Goal: Find contact information: Find contact information

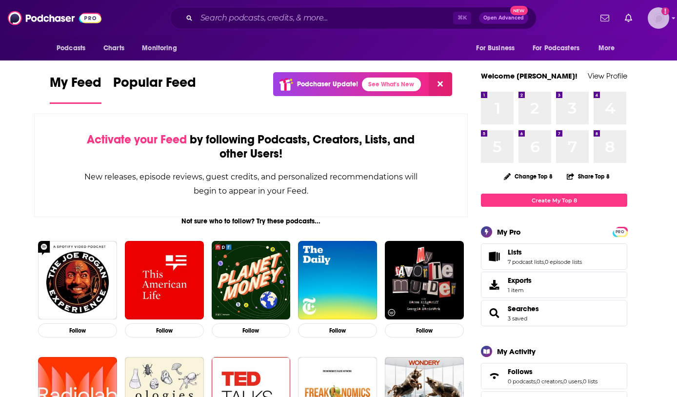
click at [657, 20] on img "Logged in as Lizmwetzel" at bounding box center [658, 17] width 21 height 21
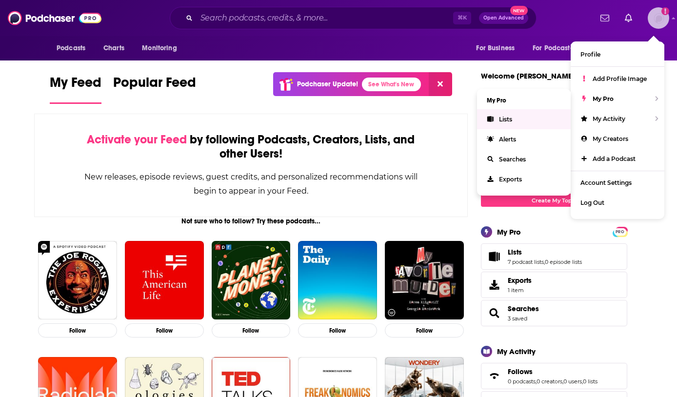
click at [531, 118] on link "Lists" at bounding box center [524, 119] width 94 height 20
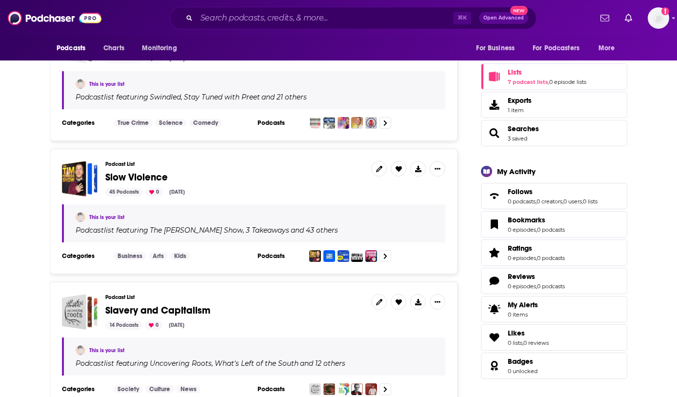
scroll to position [199, 0]
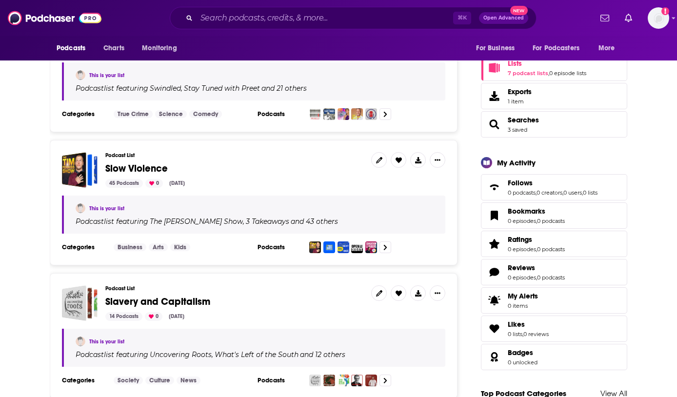
click at [147, 163] on span "Slow Violence" at bounding box center [136, 169] width 62 height 12
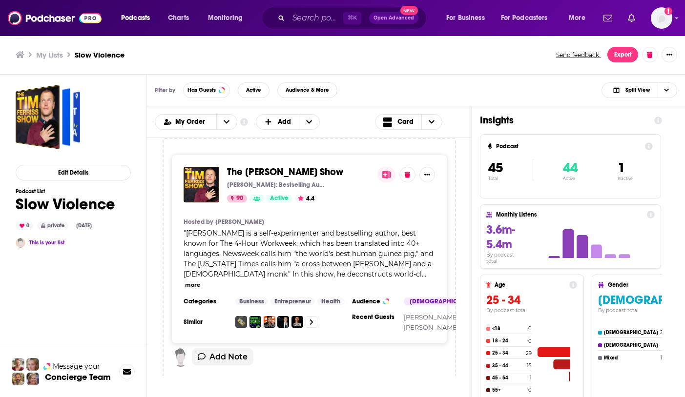
click at [200, 281] on button "more" at bounding box center [192, 285] width 15 height 8
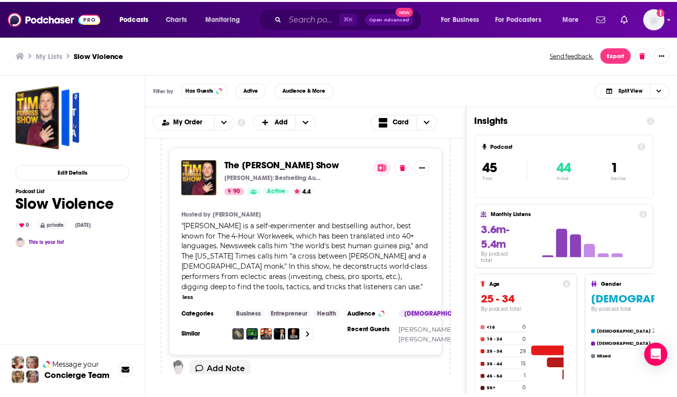
scroll to position [8, 0]
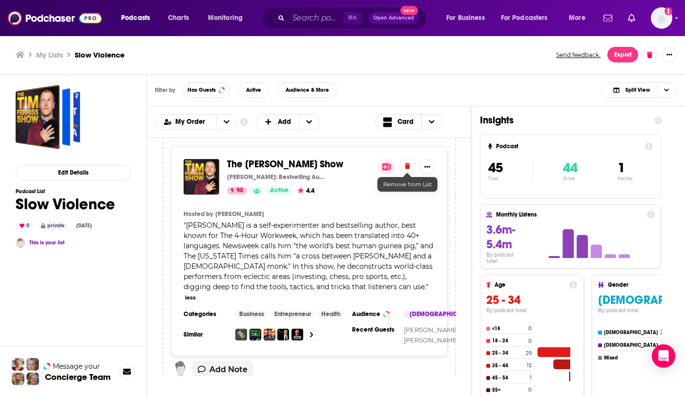
click at [409, 160] on button at bounding box center [407, 166] width 16 height 16
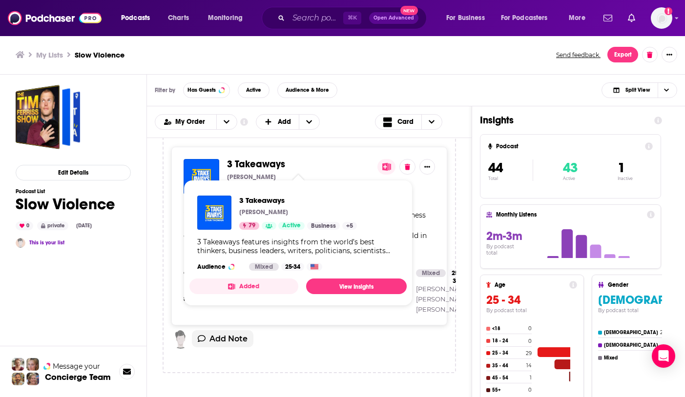
click at [263, 163] on span "3 Takeaways" at bounding box center [256, 164] width 58 height 12
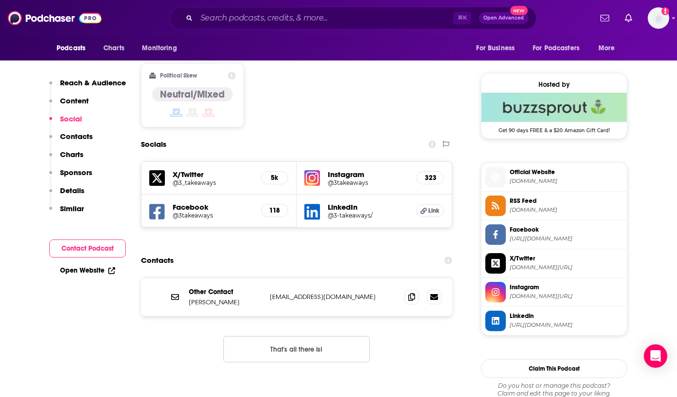
scroll to position [803, 0]
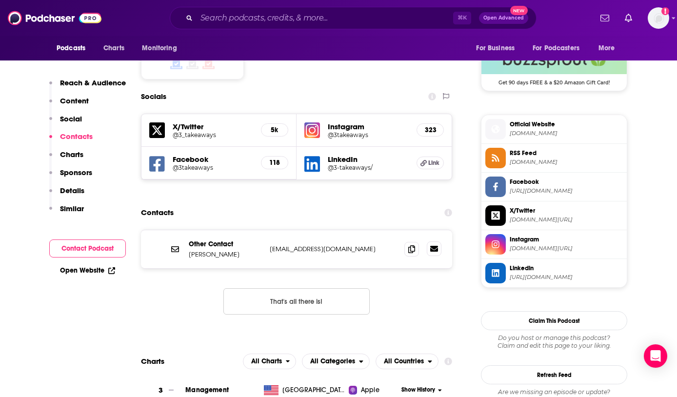
click at [434, 245] on icon at bounding box center [434, 249] width 8 height 8
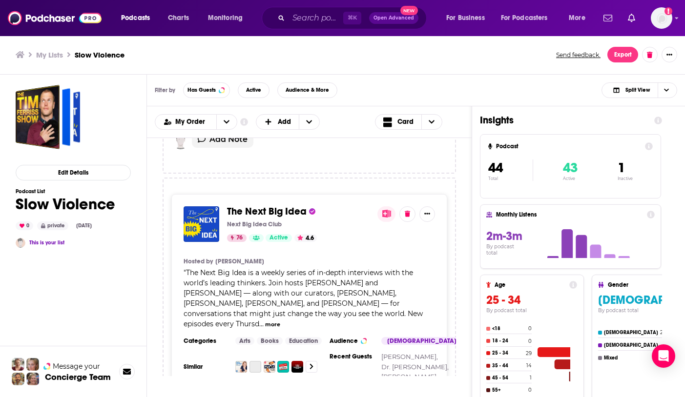
scroll to position [255, 0]
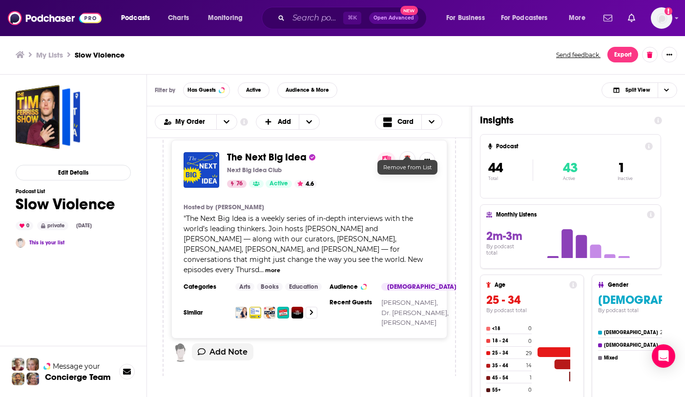
click at [410, 156] on icon at bounding box center [407, 159] width 5 height 6
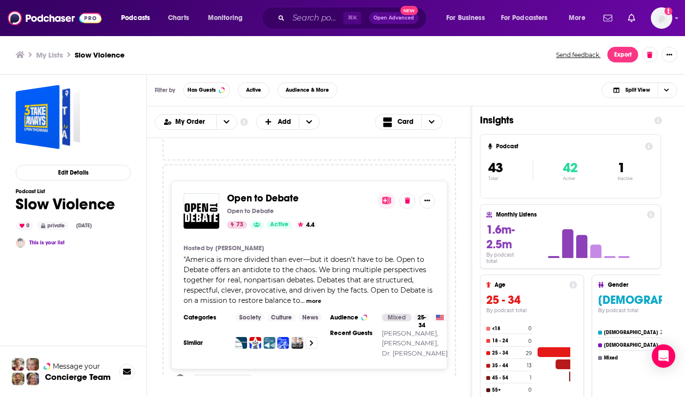
scroll to position [210, 0]
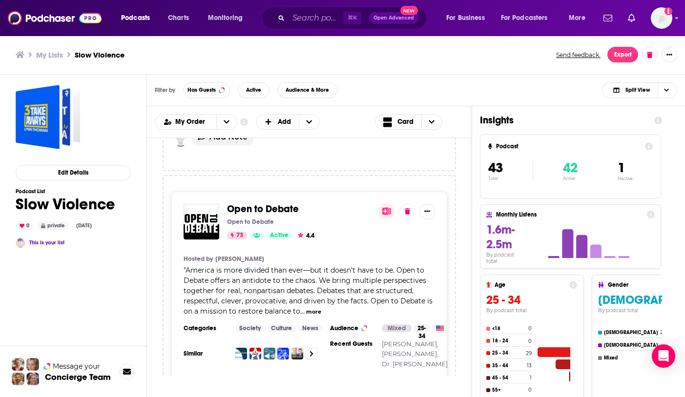
click at [280, 205] on div "Open to Debate Open to Debate 73 Active 4.4" at bounding box center [298, 222] width 143 height 36
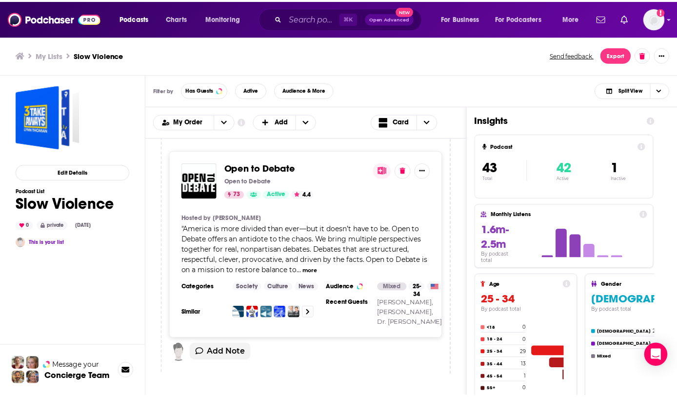
scroll to position [174, 0]
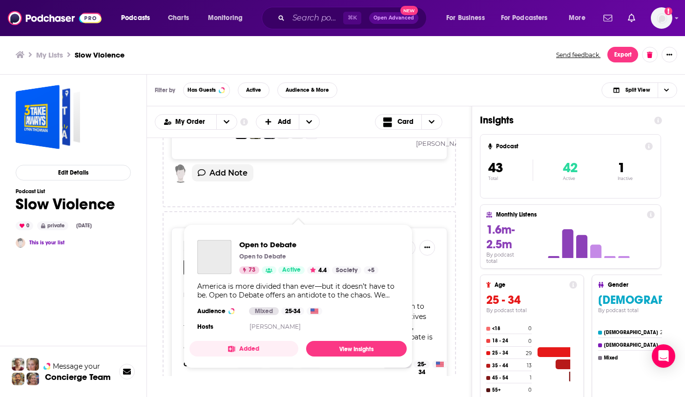
click at [279, 234] on div "Podcasts Charts Monitoring ⌘ K Open Advanced New For Business For Podcasters Mo…" at bounding box center [342, 198] width 685 height 397
click at [373, 356] on link "View Insights" at bounding box center [356, 349] width 101 height 16
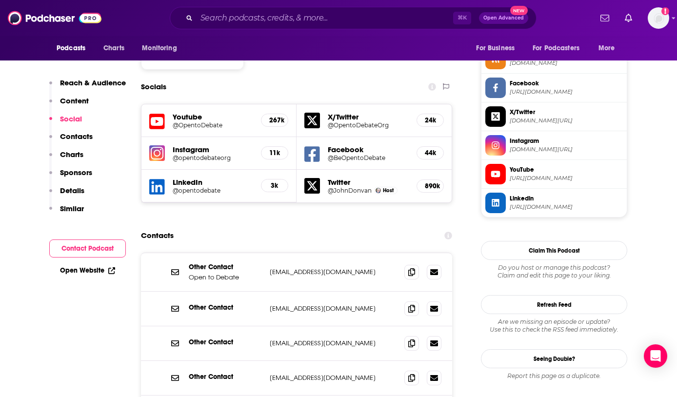
scroll to position [902, 0]
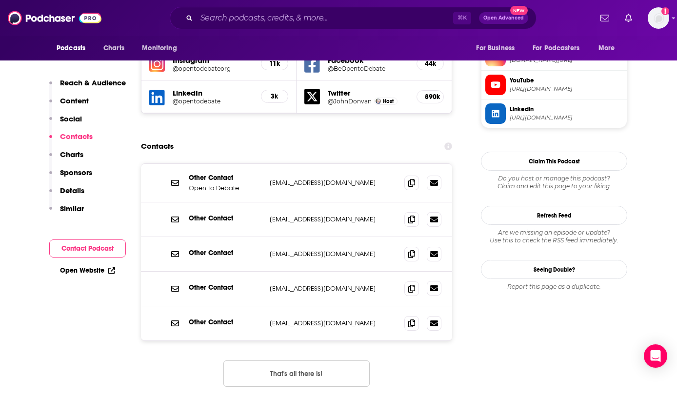
click at [438, 286] on icon at bounding box center [434, 289] width 8 height 6
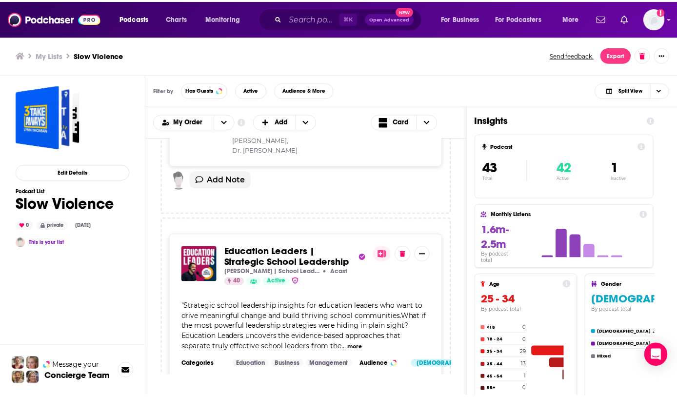
scroll to position [450, 0]
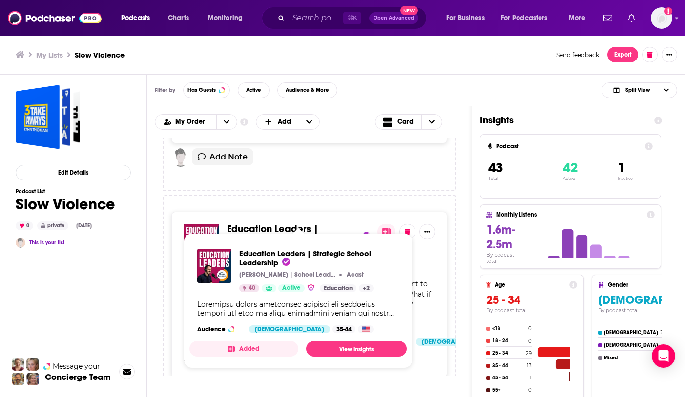
click at [286, 223] on span "Education Leaders | Strategic School Leadership" at bounding box center [290, 234] width 126 height 23
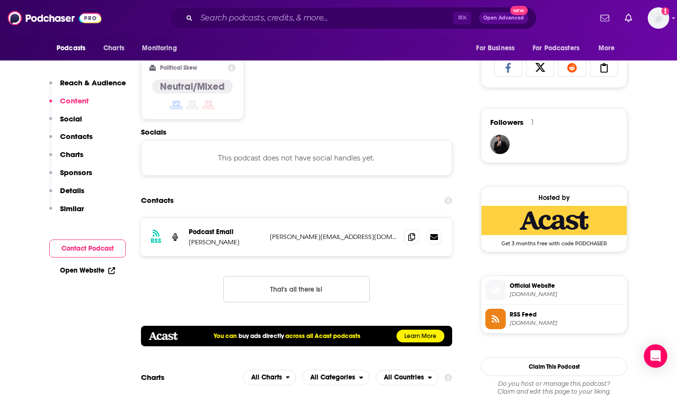
scroll to position [644, 0]
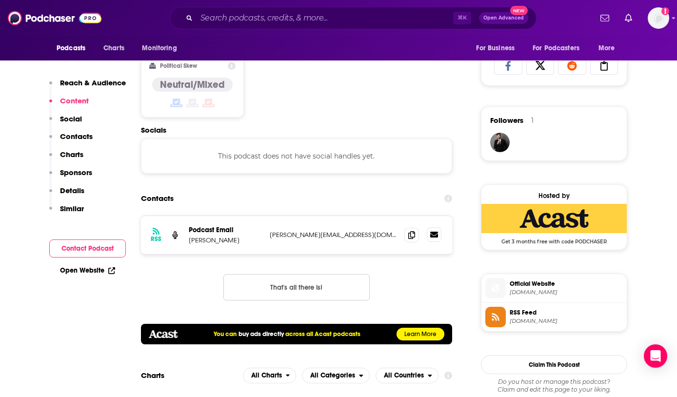
click at [438, 239] on link at bounding box center [434, 234] width 15 height 15
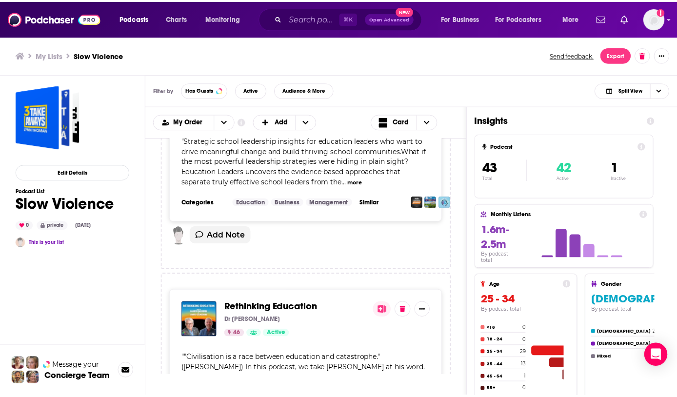
scroll to position [686, 0]
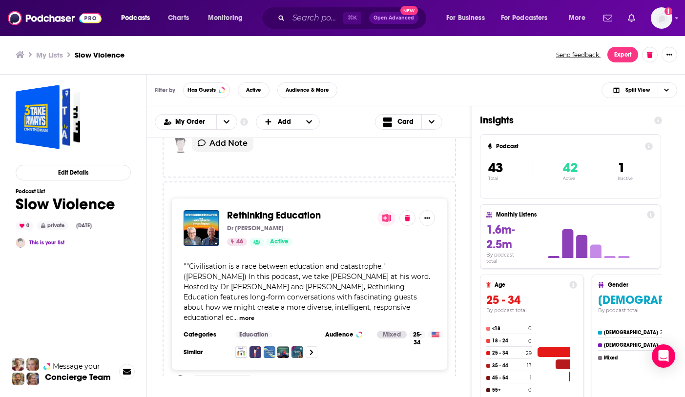
click at [288, 211] on span "Rethinking Education" at bounding box center [274, 215] width 94 height 12
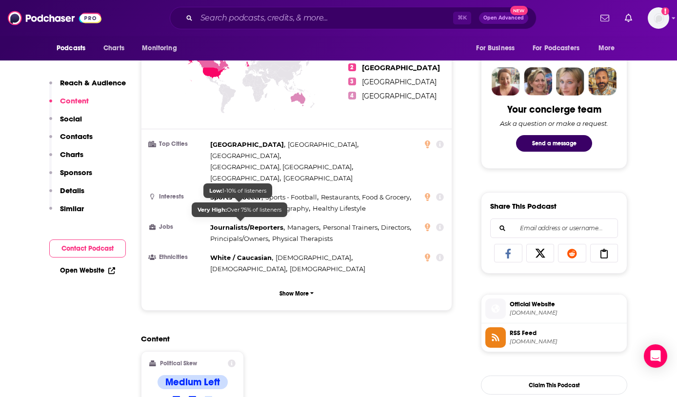
scroll to position [699, 0]
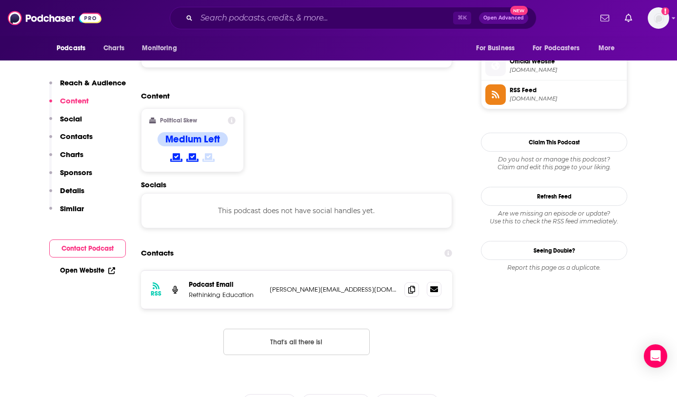
click at [433, 287] on icon at bounding box center [434, 290] width 8 height 6
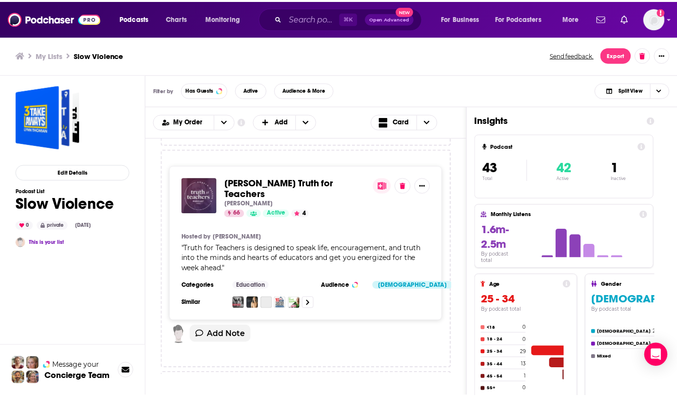
scroll to position [958, 0]
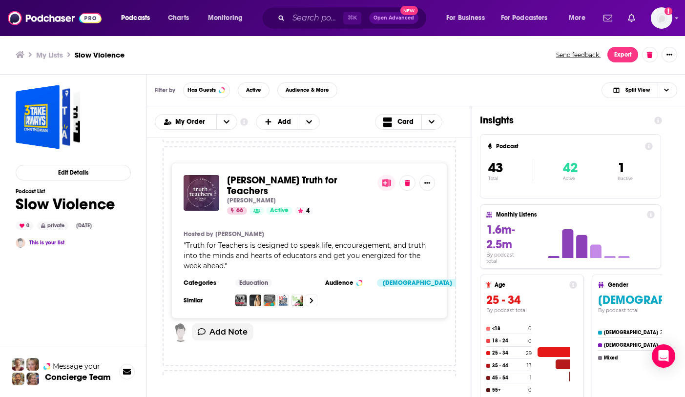
click at [262, 174] on span "[PERSON_NAME] Truth for Teachers" at bounding box center [282, 185] width 110 height 23
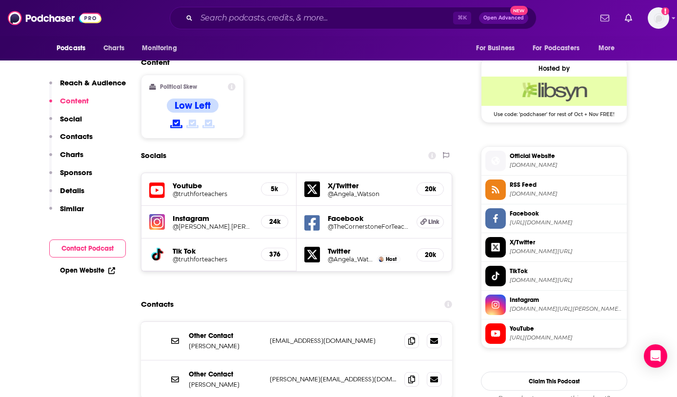
scroll to position [780, 0]
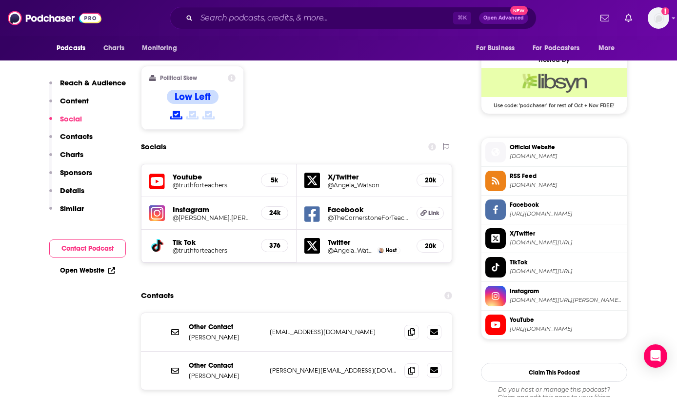
click at [437, 368] on icon at bounding box center [434, 371] width 8 height 6
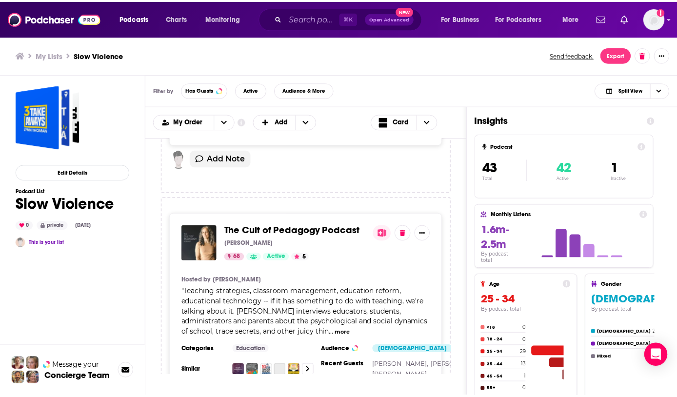
scroll to position [1122, 0]
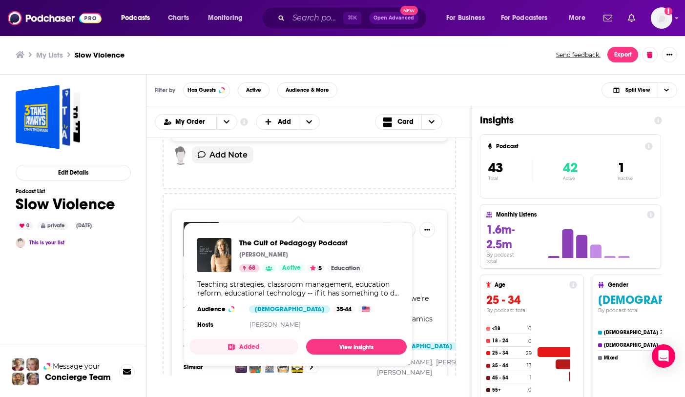
click at [299, 221] on span "The Cult of Pedagogy Podcast" at bounding box center [295, 227] width 137 height 12
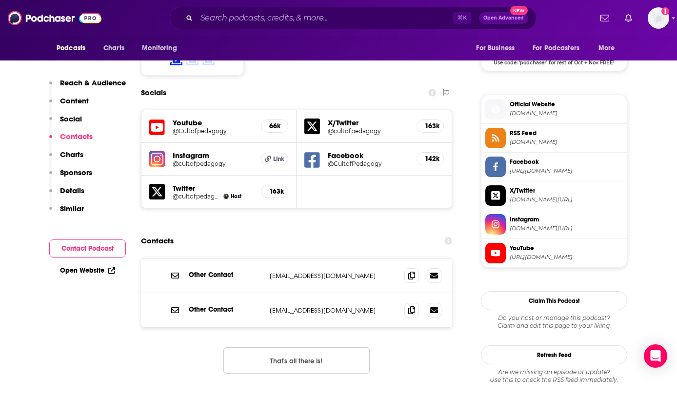
scroll to position [825, 0]
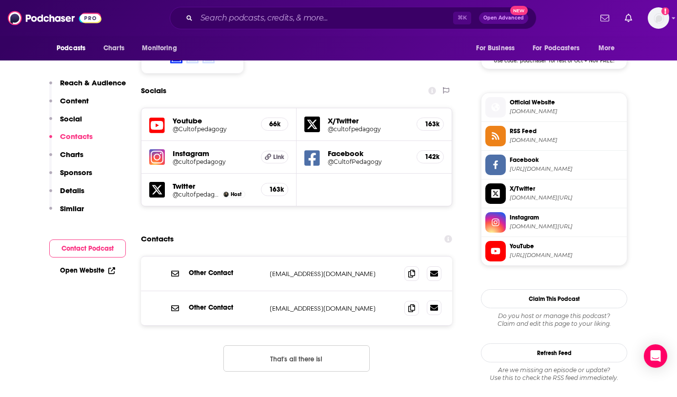
click at [436, 305] on icon at bounding box center [434, 308] width 8 height 6
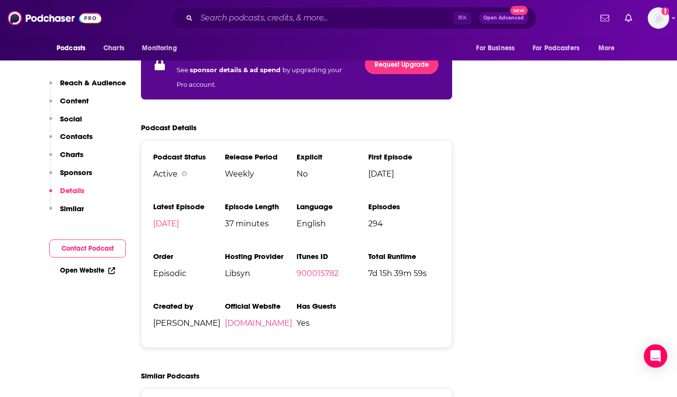
scroll to position [1639, 0]
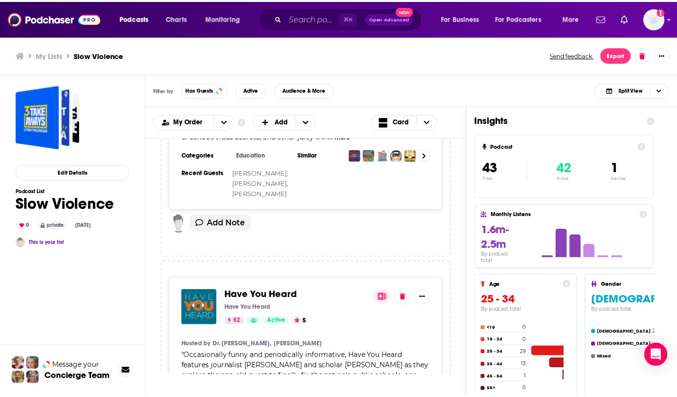
scroll to position [1438, 0]
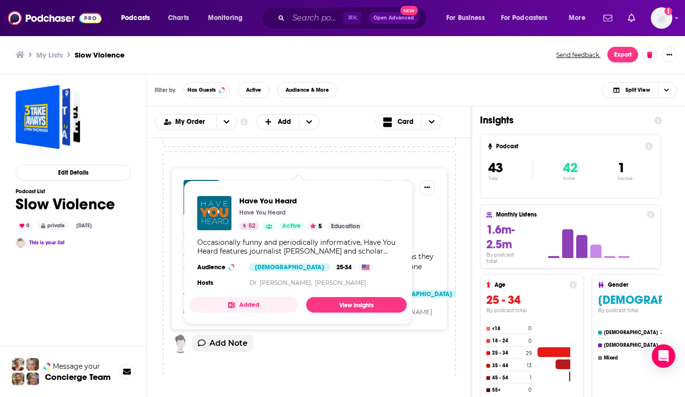
click at [265, 179] on span "Have You Heard" at bounding box center [264, 185] width 74 height 12
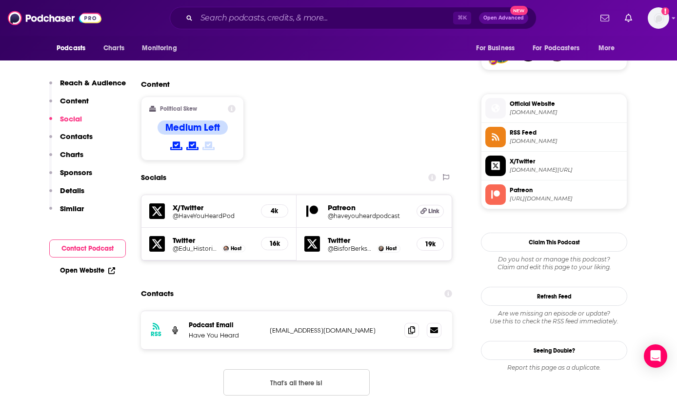
scroll to position [735, 0]
click at [431, 327] on icon at bounding box center [434, 330] width 8 height 6
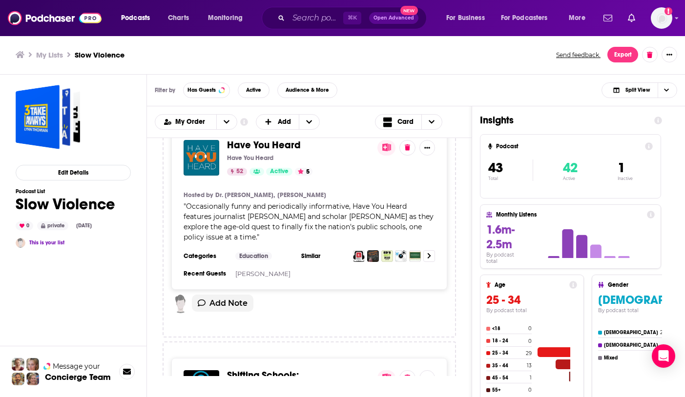
scroll to position [1573, 0]
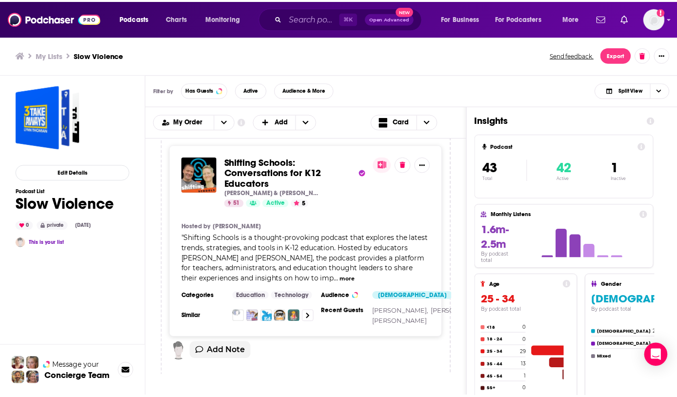
scroll to position [1678, 0]
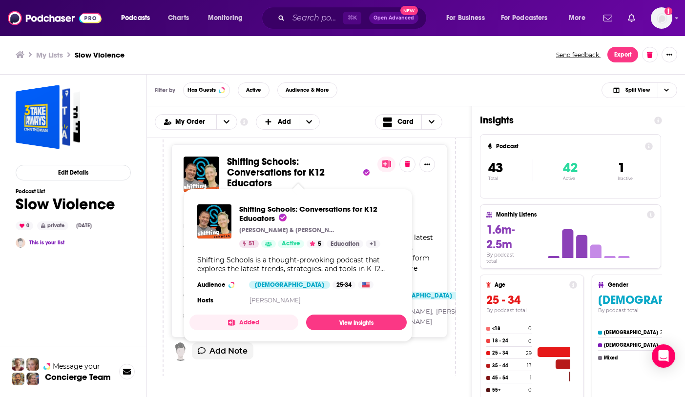
click at [273, 156] on span "Shifting Schools: Conversations for K12 Educators" at bounding box center [276, 173] width 98 height 34
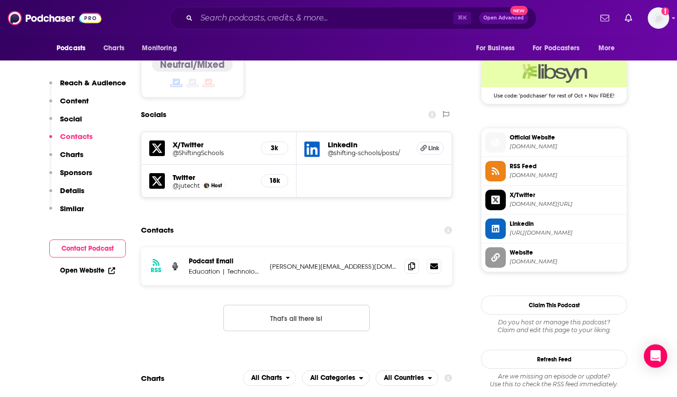
scroll to position [809, 0]
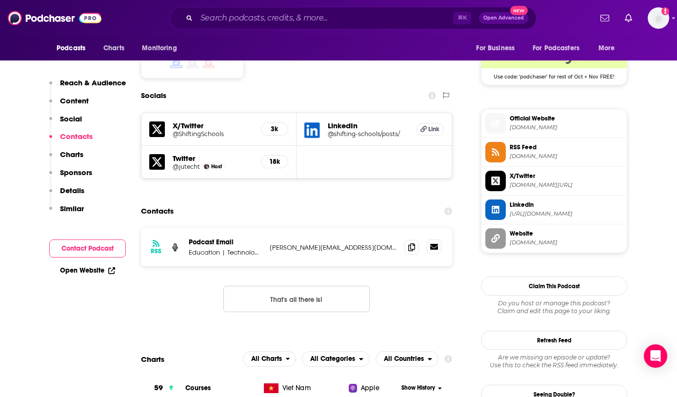
click at [434, 244] on icon at bounding box center [434, 247] width 8 height 6
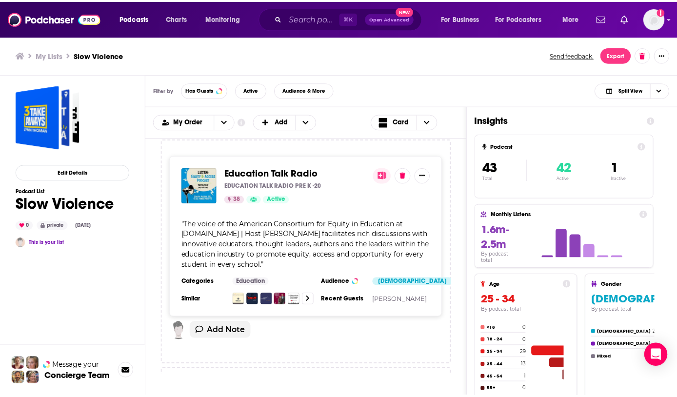
scroll to position [1961, 0]
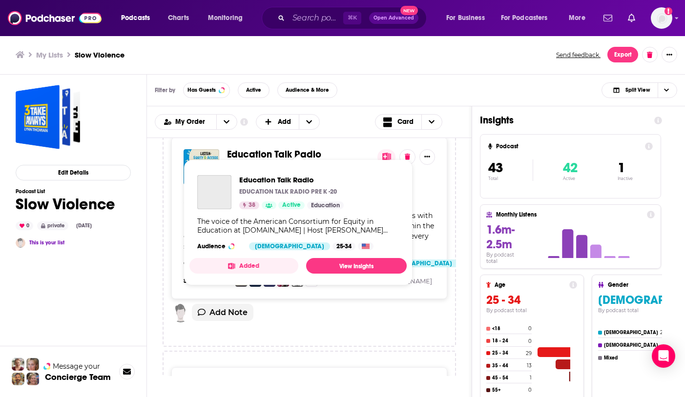
click at [294, 148] on span "Education Talk Radio" at bounding box center [274, 154] width 94 height 12
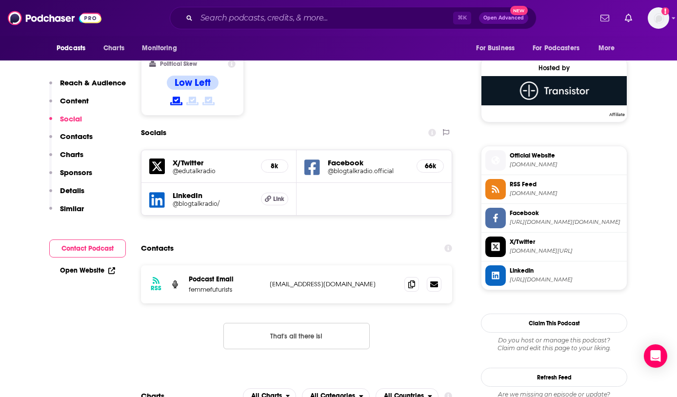
scroll to position [773, 0]
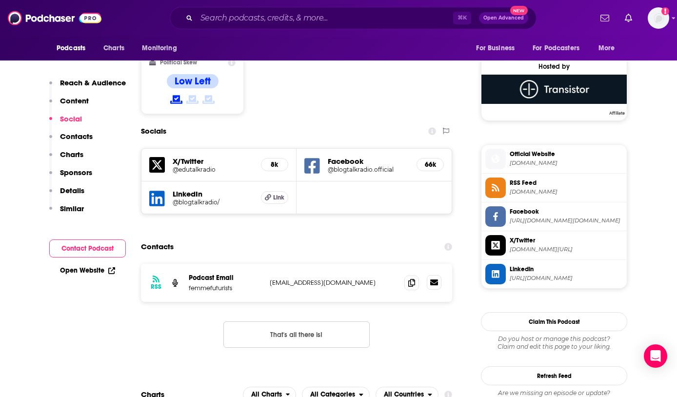
click at [436, 280] on icon at bounding box center [434, 283] width 8 height 6
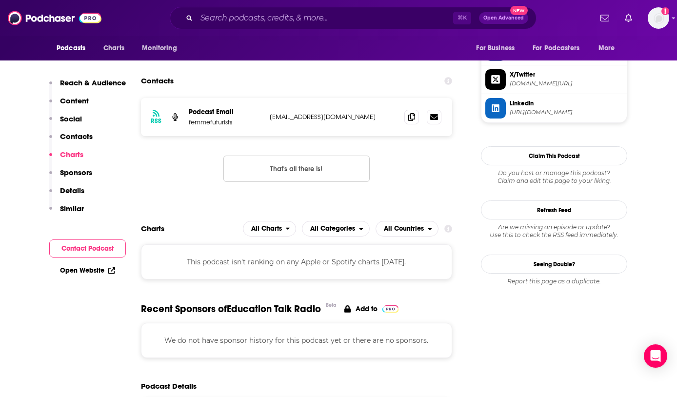
scroll to position [931, 0]
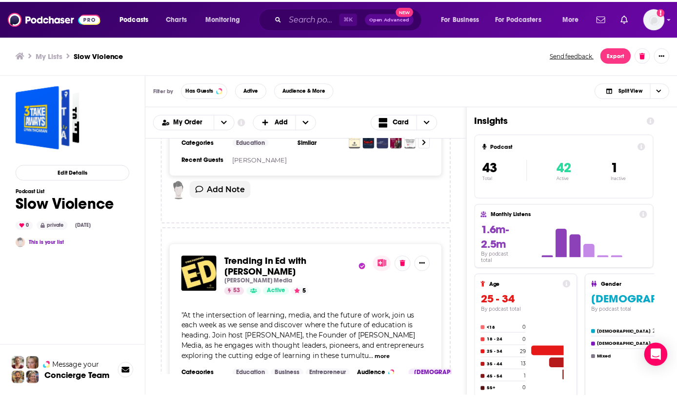
scroll to position [2152, 0]
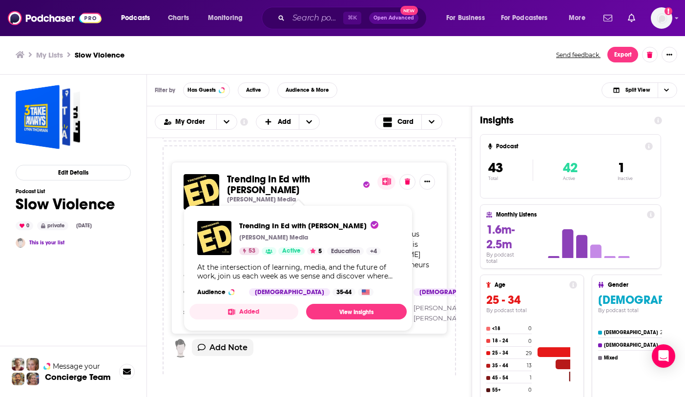
click at [266, 176] on span "Trending In Ed with [PERSON_NAME]" at bounding box center [268, 184] width 83 height 23
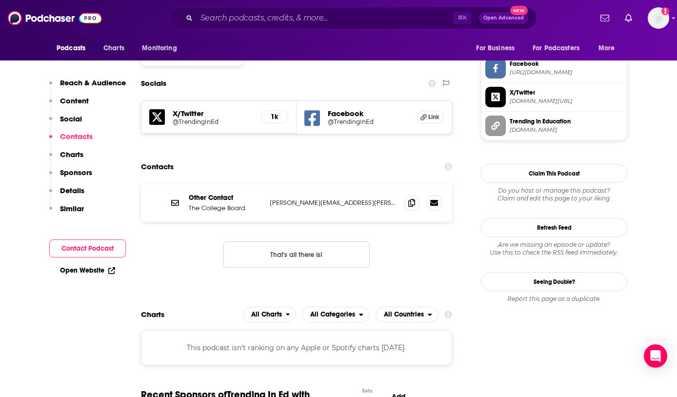
scroll to position [817, 0]
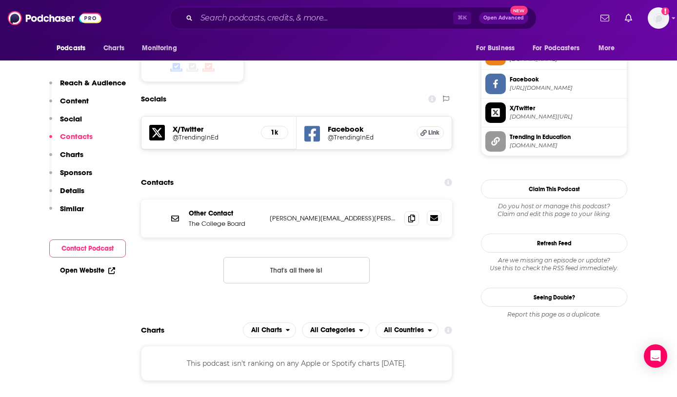
click at [434, 215] on icon at bounding box center [434, 218] width 8 height 6
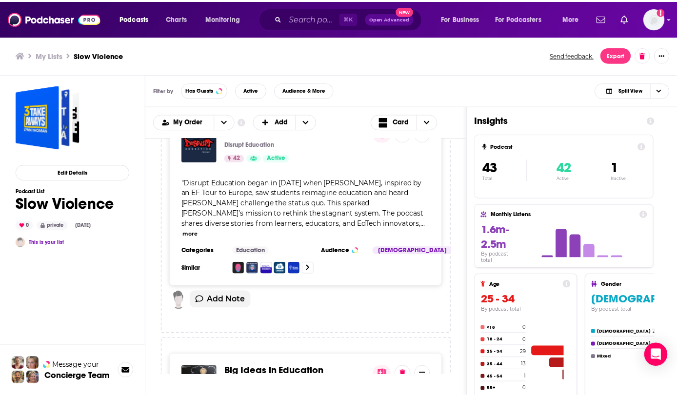
scroll to position [2439, 0]
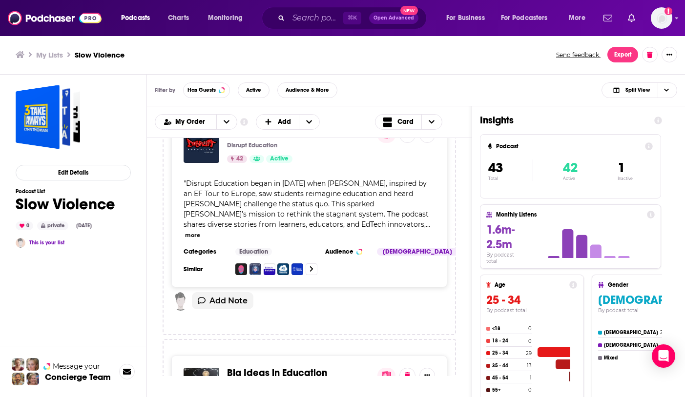
click at [262, 139] on span "Disrupt Education" at bounding box center [266, 132] width 79 height 12
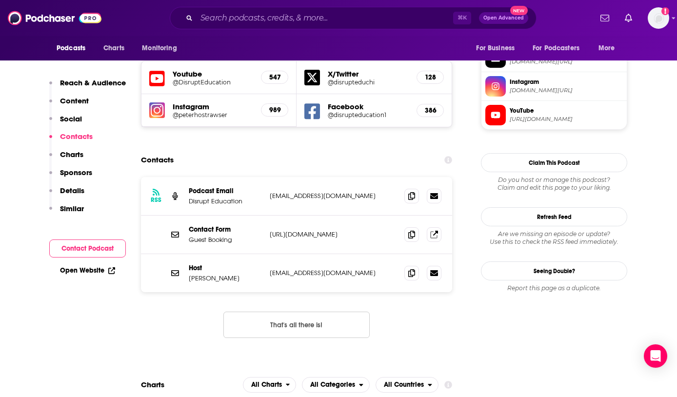
scroll to position [854, 0]
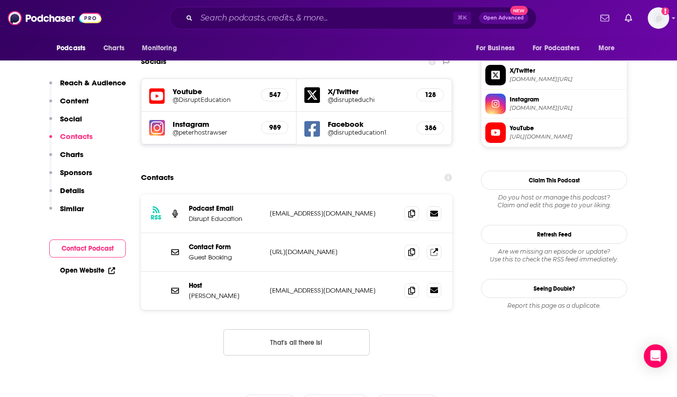
click at [431, 287] on icon at bounding box center [434, 290] width 8 height 6
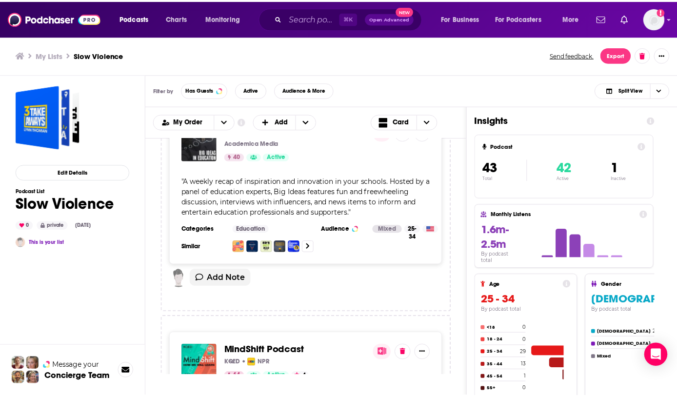
scroll to position [2668, 0]
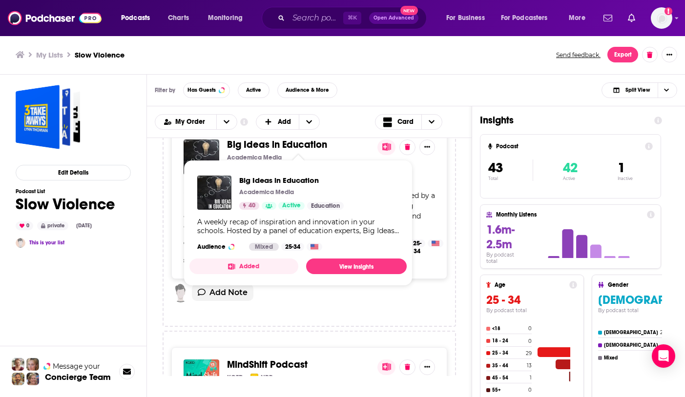
click at [281, 143] on span "Big Ideas in Education" at bounding box center [277, 145] width 100 height 12
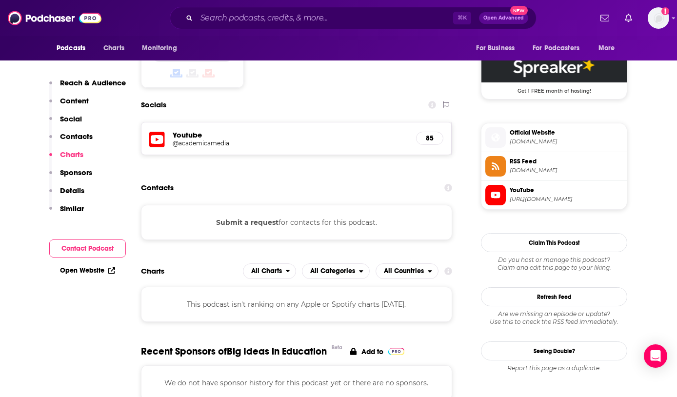
scroll to position [750, 0]
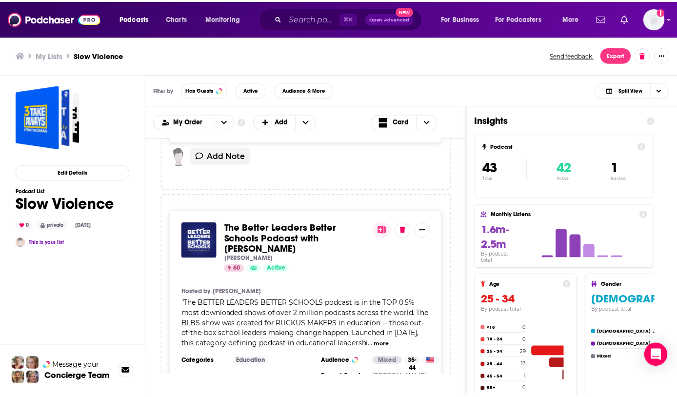
scroll to position [3024, 0]
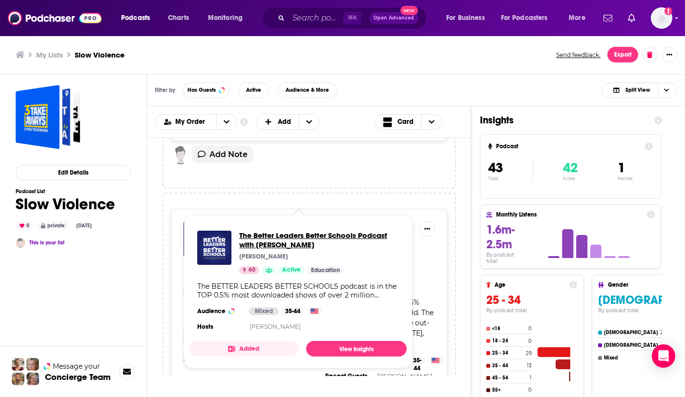
click at [290, 231] on span "The Better Leaders Better Schools Podcast with [PERSON_NAME]" at bounding box center [319, 240] width 160 height 19
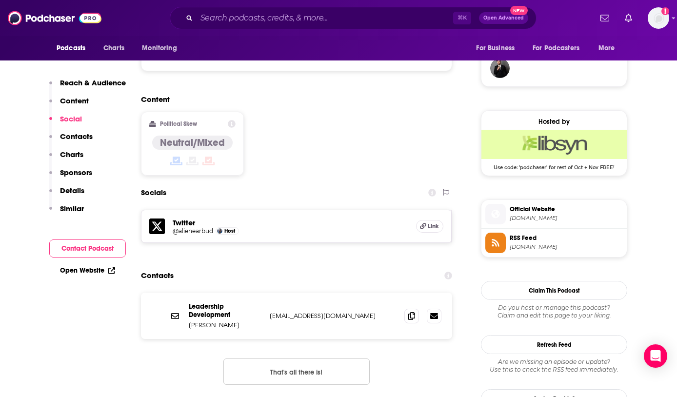
scroll to position [743, 0]
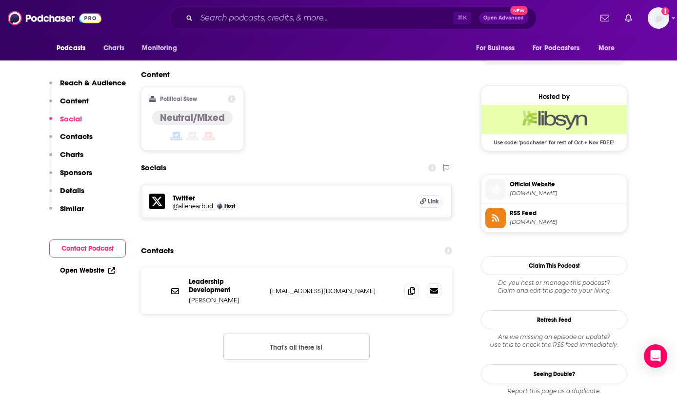
click at [436, 288] on icon at bounding box center [434, 291] width 8 height 6
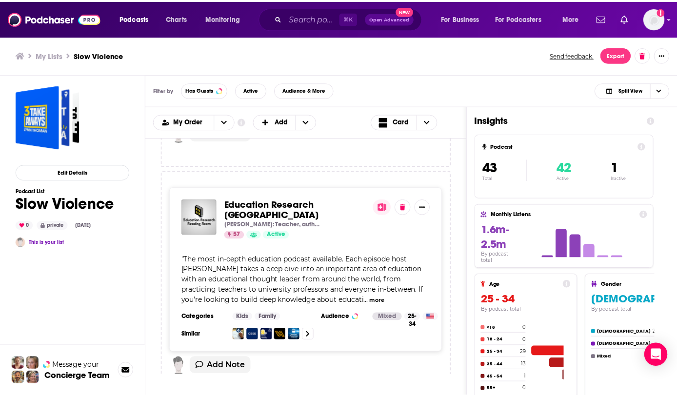
scroll to position [3334, 0]
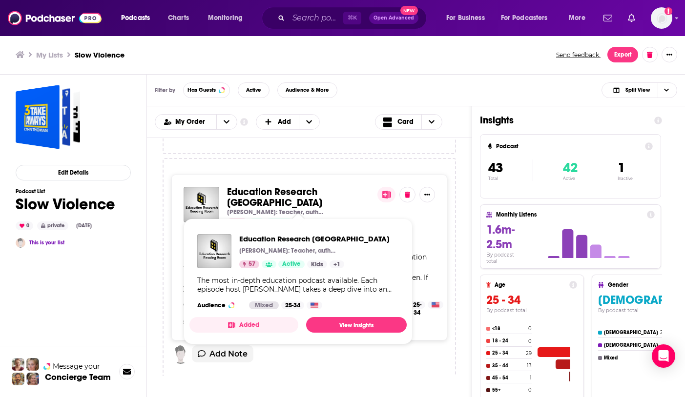
click at [285, 188] on span "Education Research [GEOGRAPHIC_DATA]" at bounding box center [274, 197] width 95 height 23
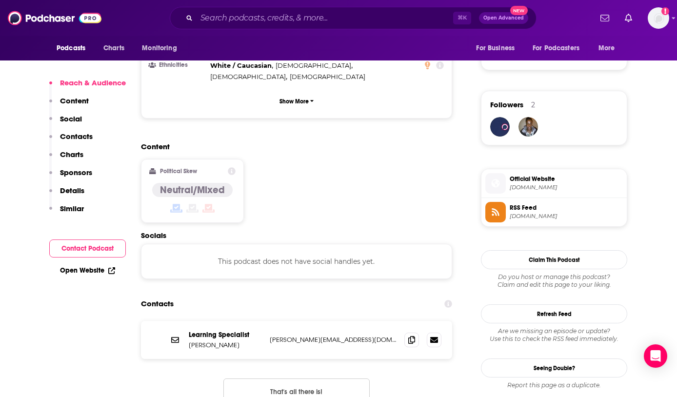
scroll to position [742, 0]
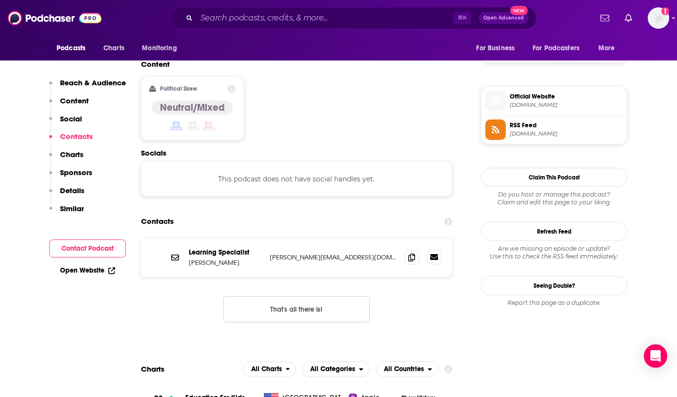
click at [434, 253] on icon at bounding box center [434, 257] width 8 height 8
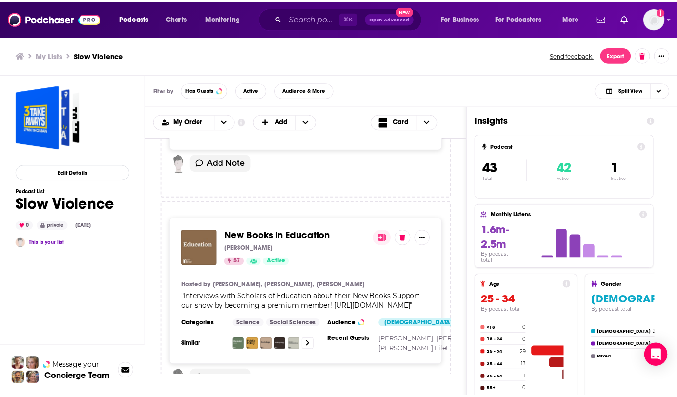
scroll to position [3512, 0]
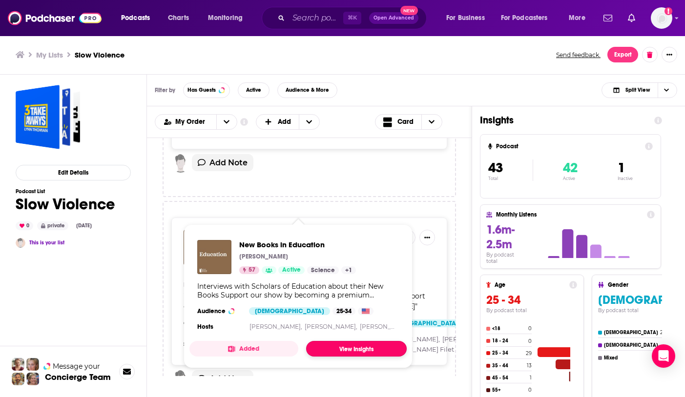
click at [338, 346] on link "View Insights" at bounding box center [356, 349] width 101 height 16
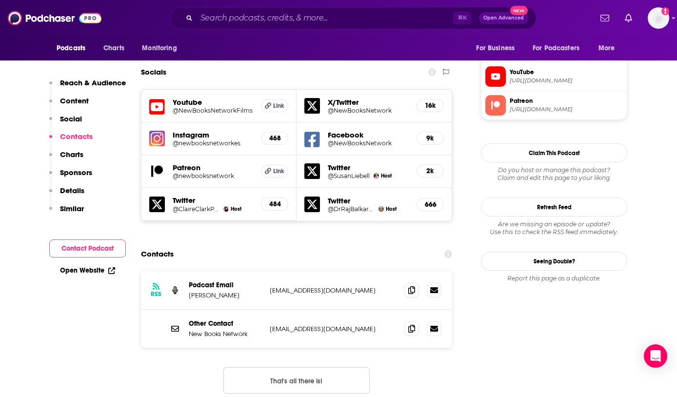
scroll to position [830, 0]
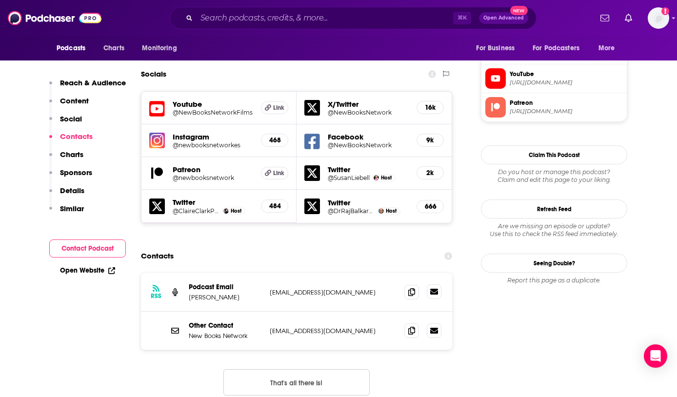
click at [437, 288] on icon at bounding box center [434, 292] width 8 height 8
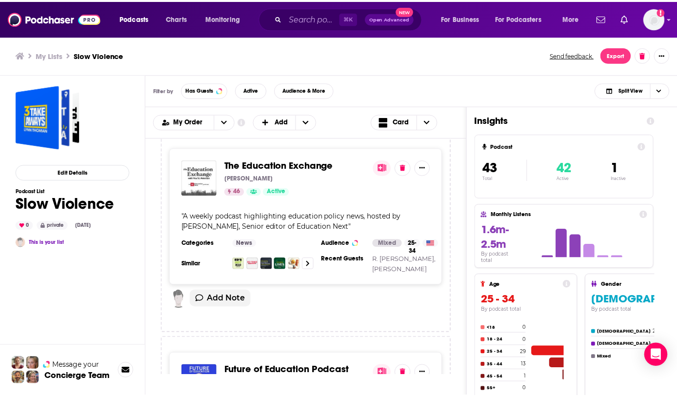
scroll to position [3810, 0]
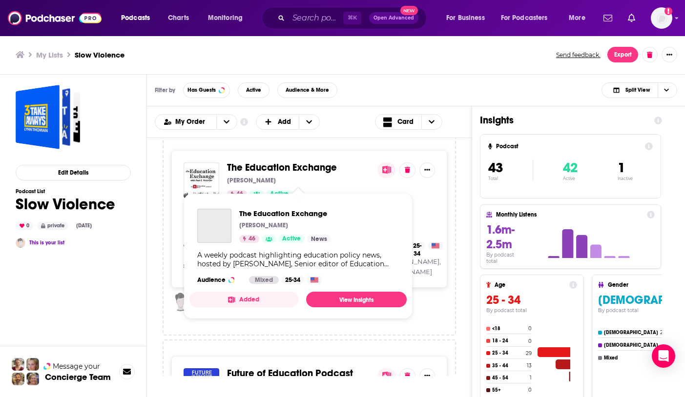
click at [307, 174] on span "The Education Exchange" at bounding box center [282, 168] width 110 height 12
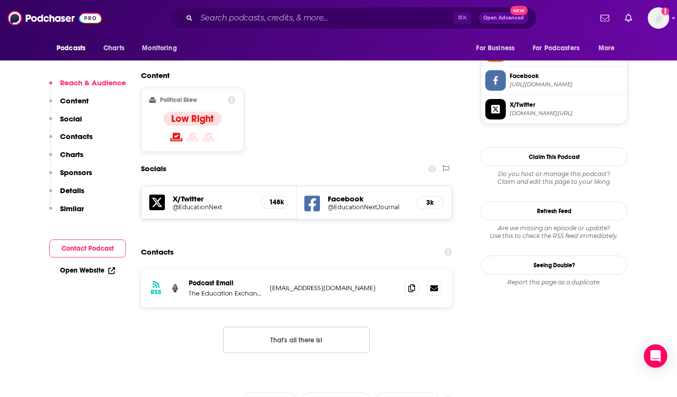
scroll to position [765, 0]
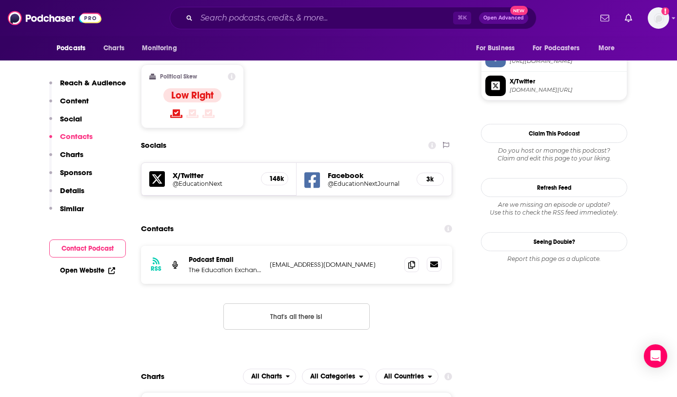
click at [437, 261] on icon at bounding box center [434, 265] width 8 height 8
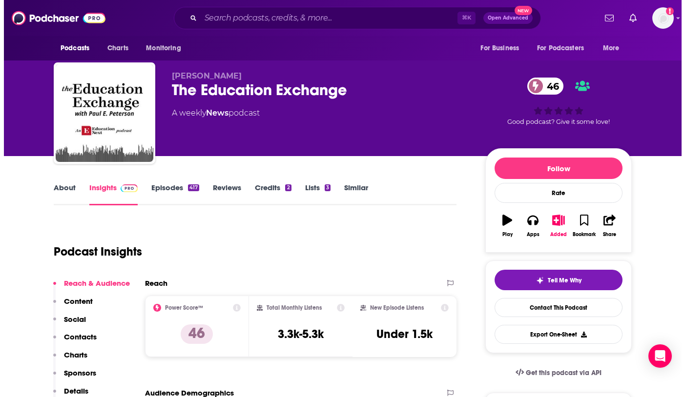
scroll to position [0, 0]
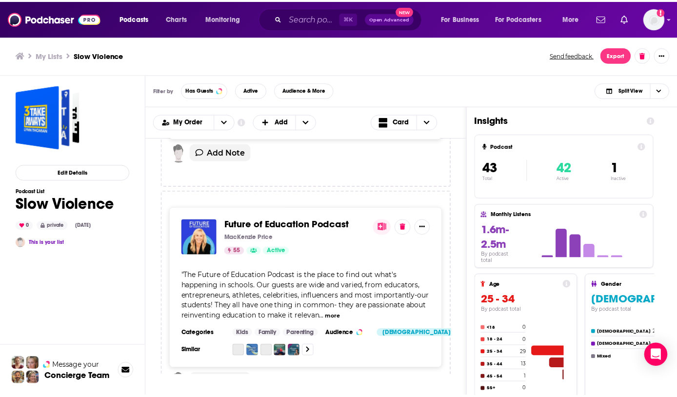
scroll to position [3992, 0]
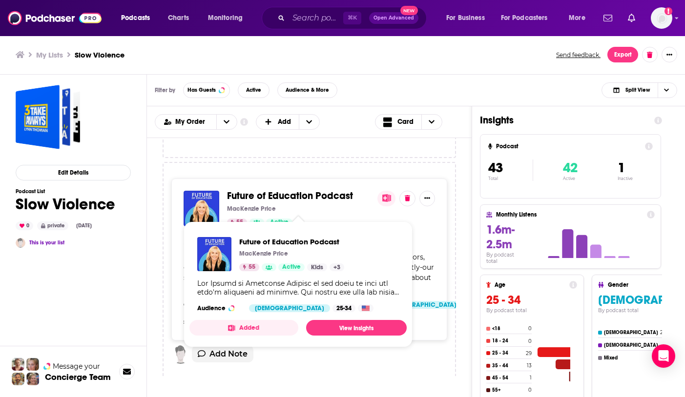
click at [312, 202] on span "Future of Education Podcast" at bounding box center [290, 196] width 126 height 12
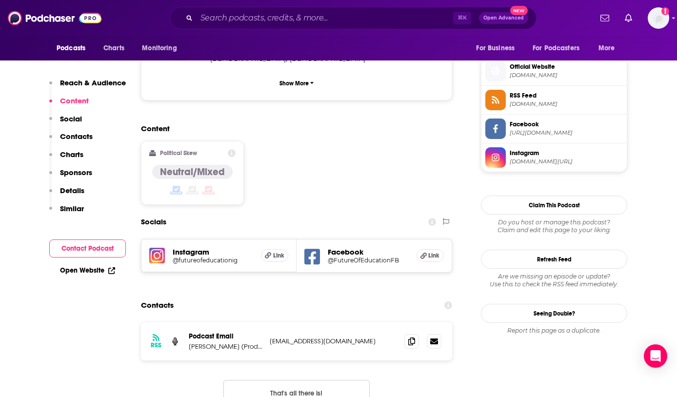
scroll to position [706, 0]
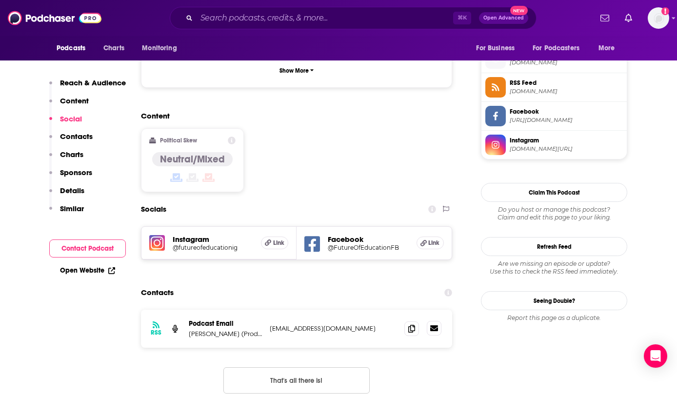
click at [435, 326] on icon at bounding box center [434, 329] width 8 height 6
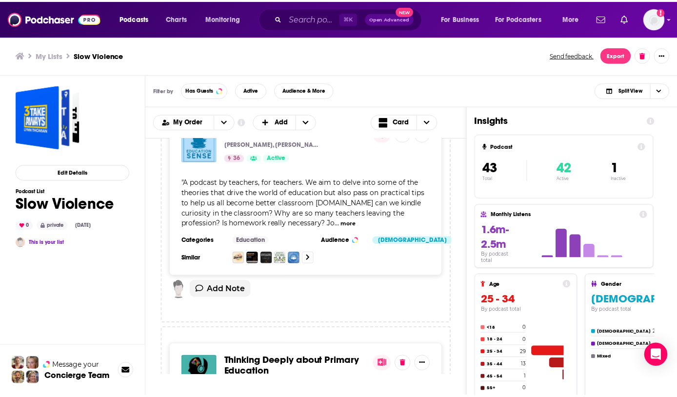
scroll to position [4266, 0]
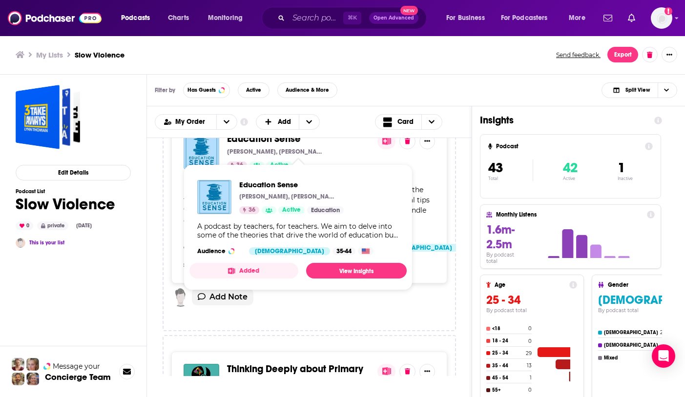
click at [243, 144] on span "Education Sense" at bounding box center [264, 139] width 74 height 12
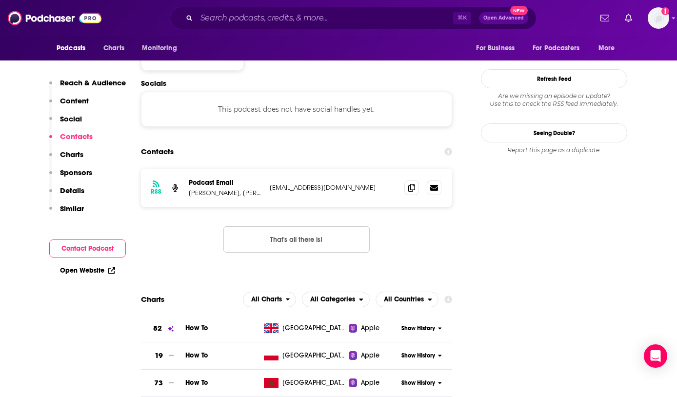
scroll to position [808, 0]
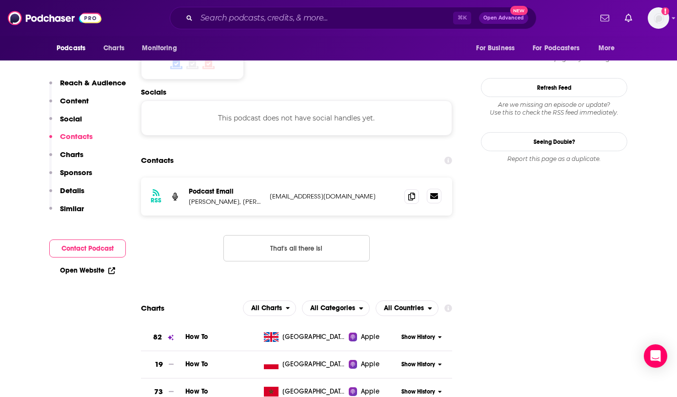
click at [433, 192] on icon at bounding box center [434, 196] width 8 height 8
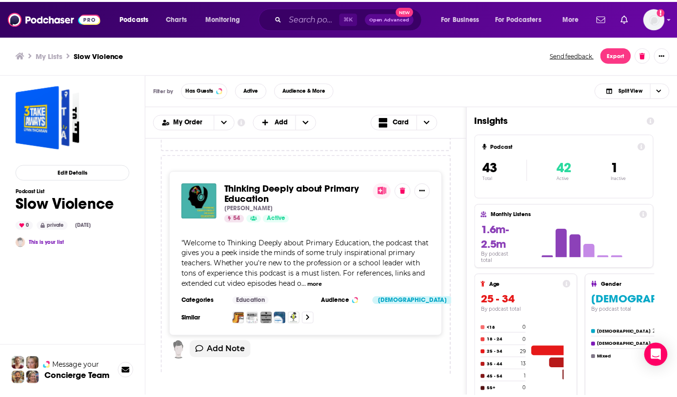
scroll to position [4436, 0]
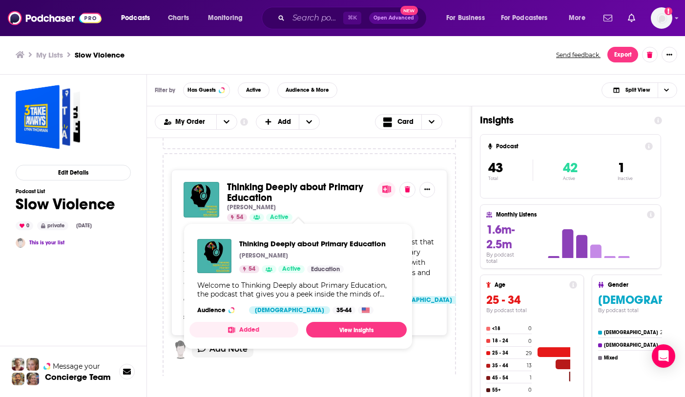
click at [306, 198] on span "Thinking Deeply about Primary Education" at bounding box center [295, 192] width 136 height 23
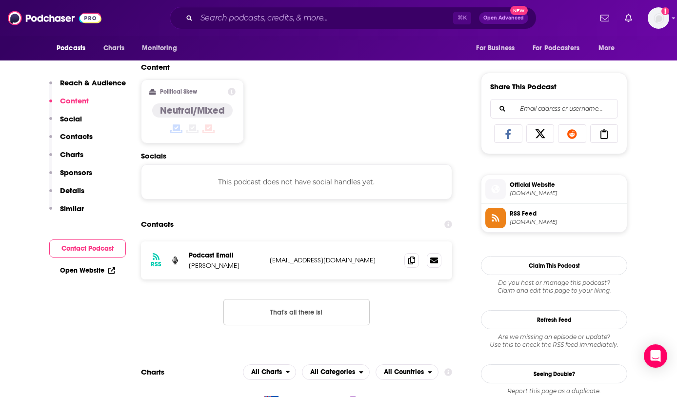
scroll to position [589, 0]
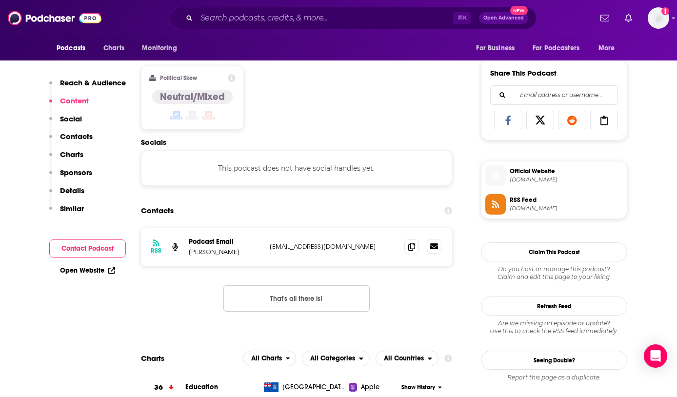
click at [434, 248] on icon at bounding box center [434, 247] width 8 height 6
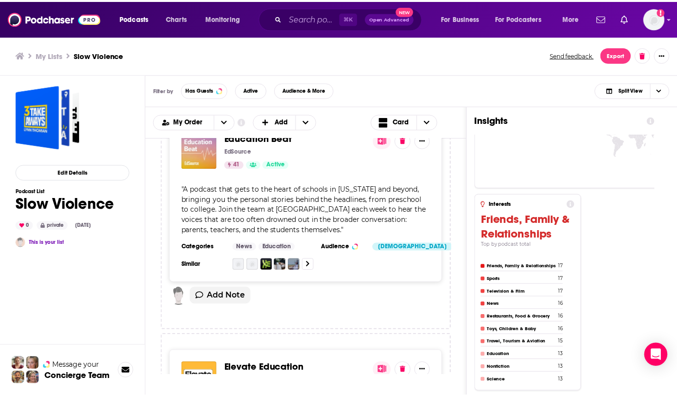
scroll to position [4705, 0]
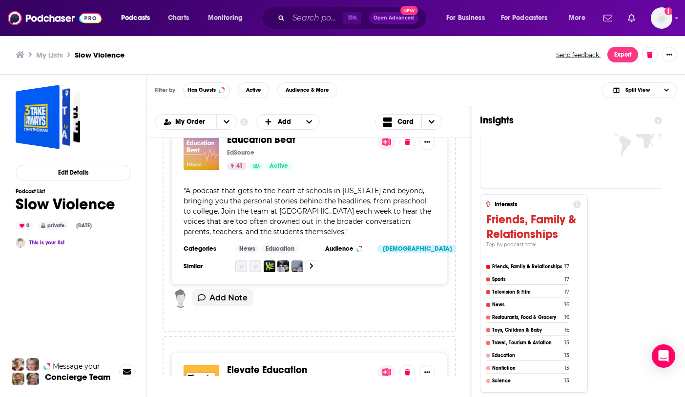
click at [259, 146] on span "Education Beat" at bounding box center [261, 140] width 68 height 12
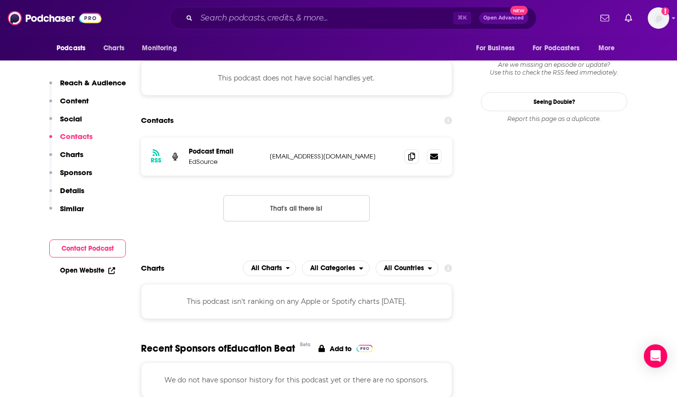
scroll to position [855, 0]
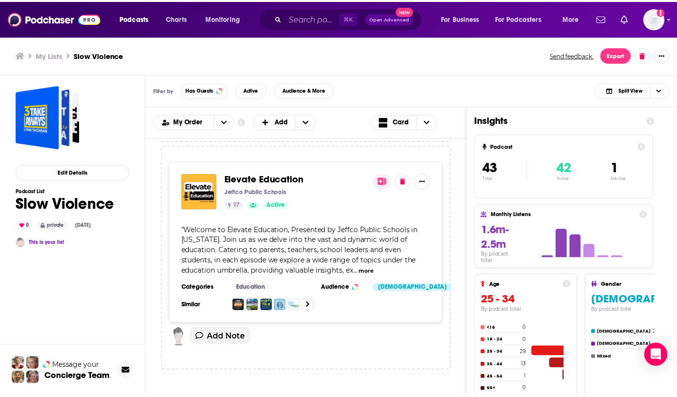
scroll to position [4898, 0]
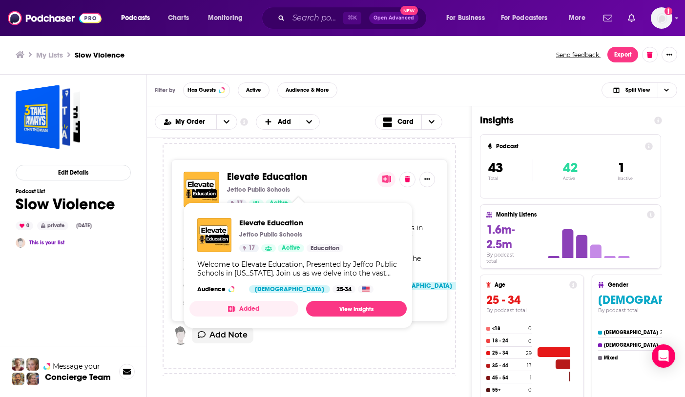
click at [282, 183] on span "Elevate Education" at bounding box center [267, 177] width 80 height 12
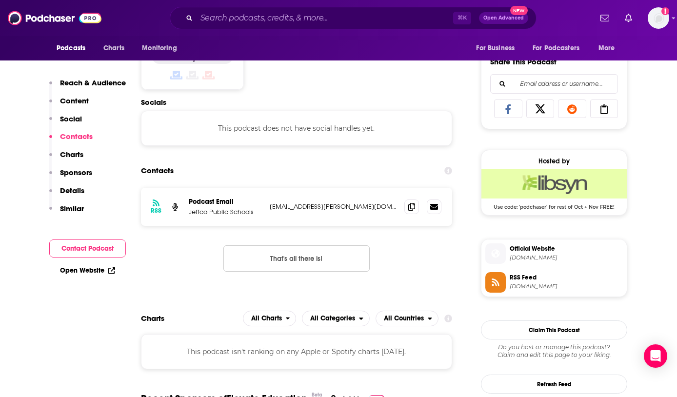
scroll to position [600, 0]
click at [435, 209] on icon at bounding box center [434, 207] width 8 height 6
